Goal: Information Seeking & Learning: Learn about a topic

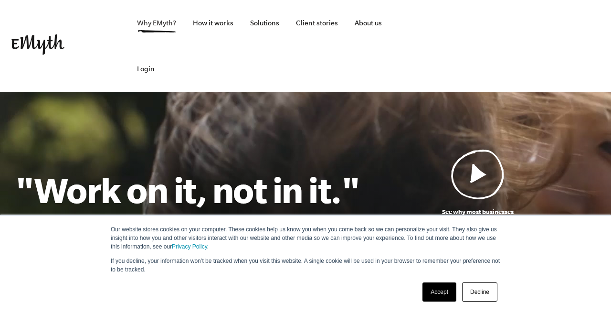
click at [150, 25] on link "Why EMyth?" at bounding box center [156, 23] width 54 height 46
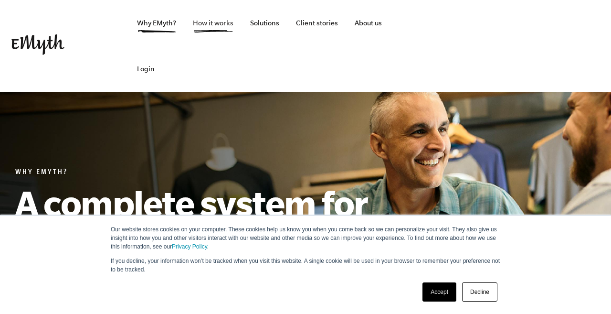
click at [205, 20] on link "How it works" at bounding box center [213, 23] width 56 height 46
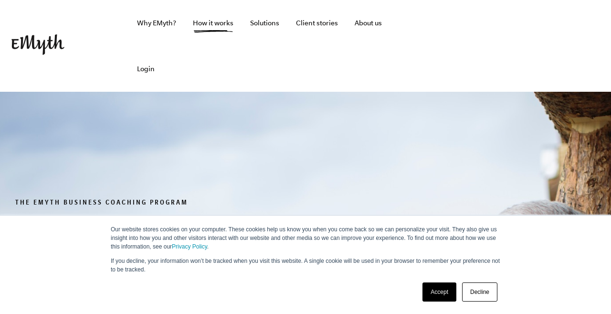
click at [446, 288] on link "Accept" at bounding box center [440, 291] width 34 height 19
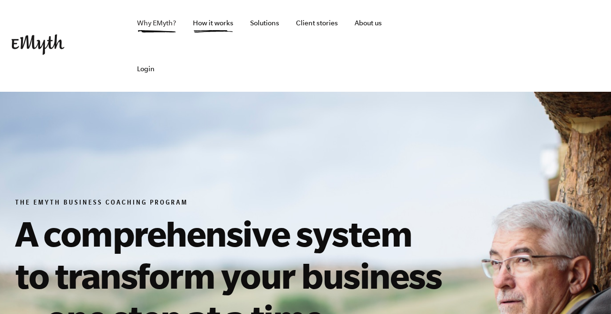
click at [152, 21] on link "Why EMyth?" at bounding box center [156, 23] width 54 height 46
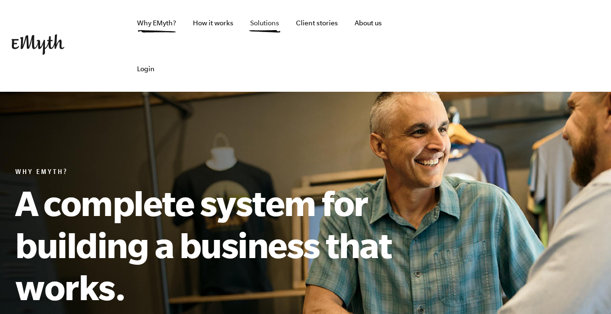
click at [266, 21] on link "Solutions" at bounding box center [265, 23] width 44 height 46
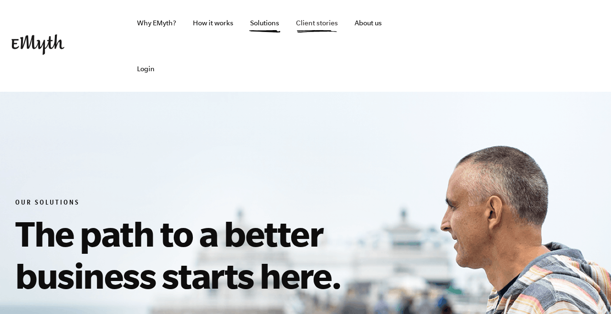
click at [322, 22] on link "Client stories" at bounding box center [316, 23] width 57 height 46
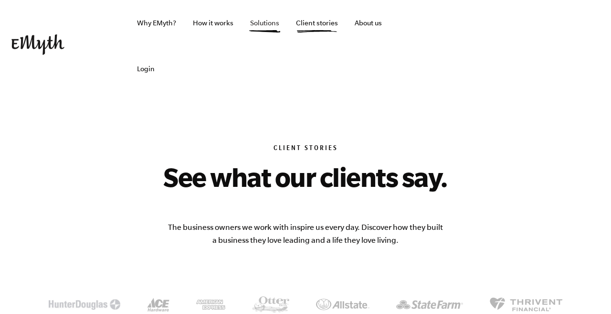
click at [252, 31] on link "Solutions" at bounding box center [265, 23] width 44 height 46
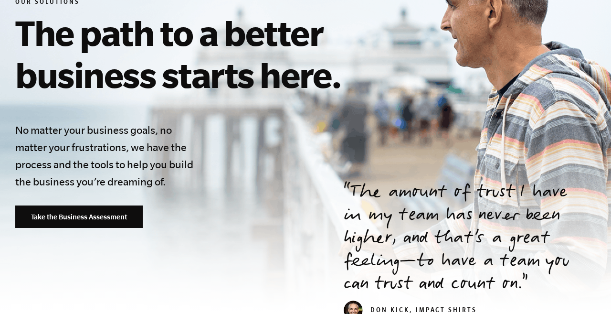
scroll to position [201, 0]
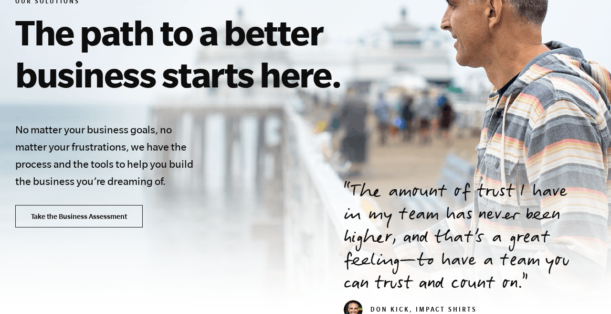
click at [102, 213] on link "Take the Business Assessment" at bounding box center [79, 216] width 128 height 23
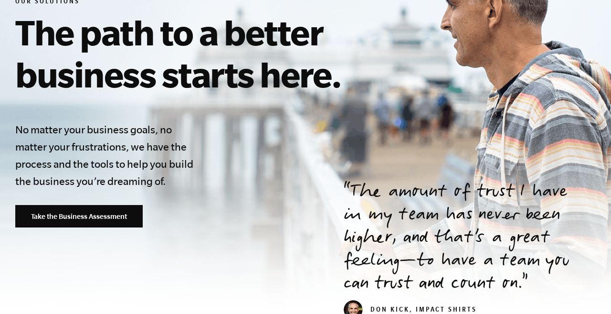
scroll to position [0, 0]
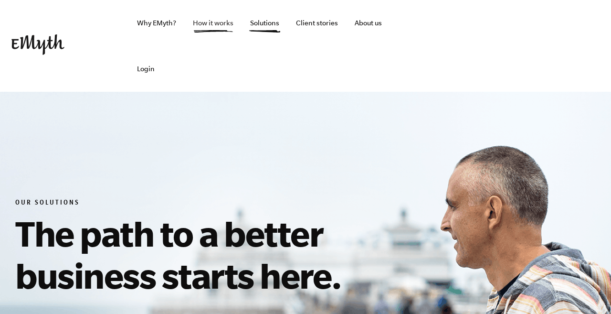
click at [216, 26] on link "How it works" at bounding box center [213, 23] width 56 height 46
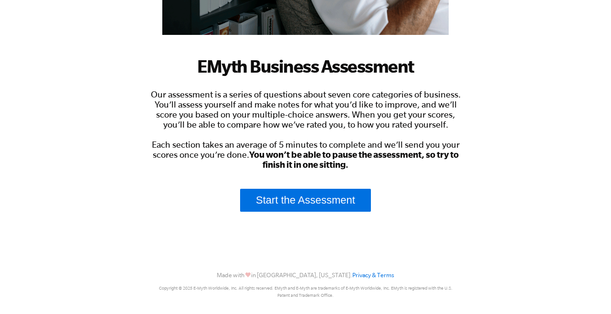
scroll to position [253, 0]
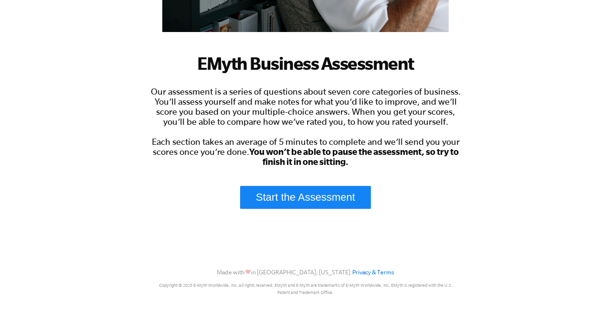
click at [294, 200] on link "Start the Assessment" at bounding box center [305, 197] width 131 height 23
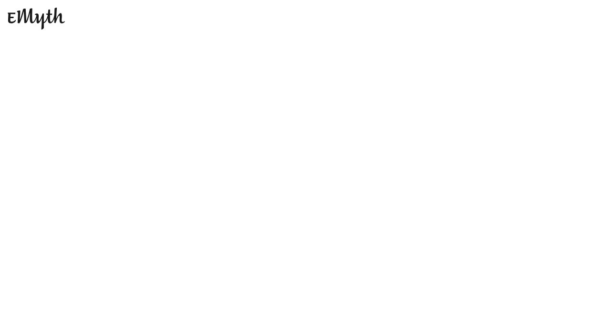
scroll to position [0, 0]
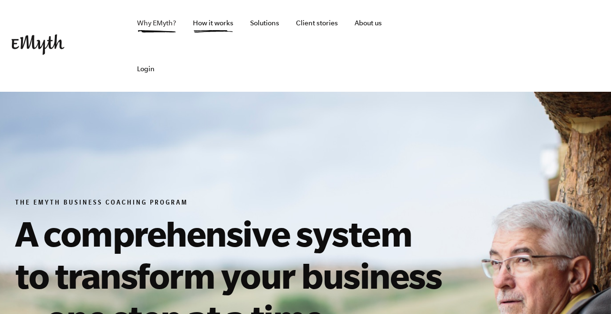
click at [155, 18] on link "Why EMyth?" at bounding box center [156, 23] width 54 height 46
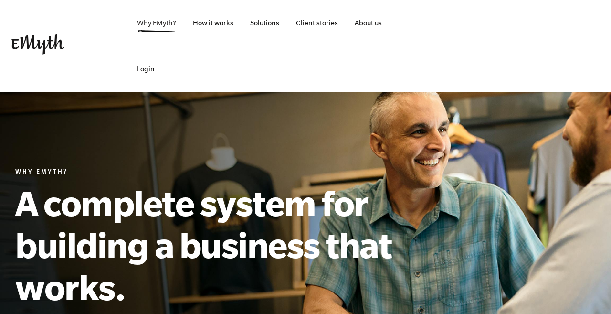
click at [159, 26] on link "Why EMyth?" at bounding box center [156, 23] width 54 height 46
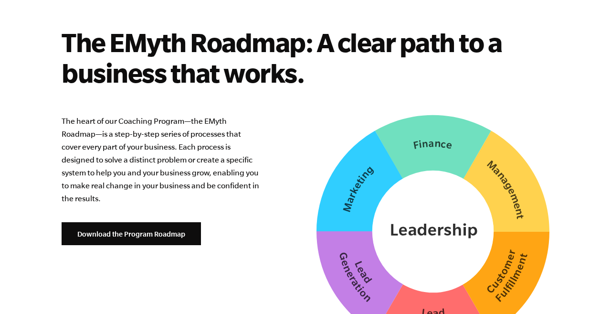
scroll to position [2420, 0]
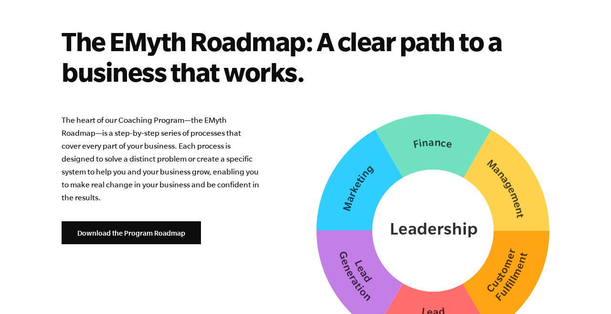
click at [380, 91] on section "The EMyth Roadmap: A clear path to a business that works. The heart of our Coac…" at bounding box center [305, 186] width 581 height 321
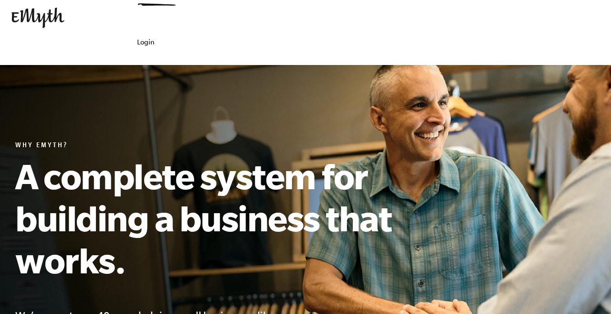
scroll to position [0, 0]
